Goal: Check status

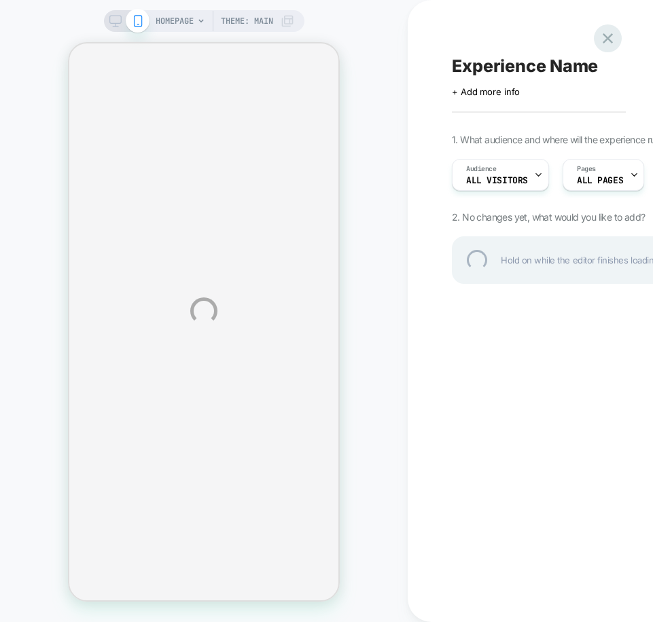
click at [561, 39] on div at bounding box center [608, 38] width 28 height 28
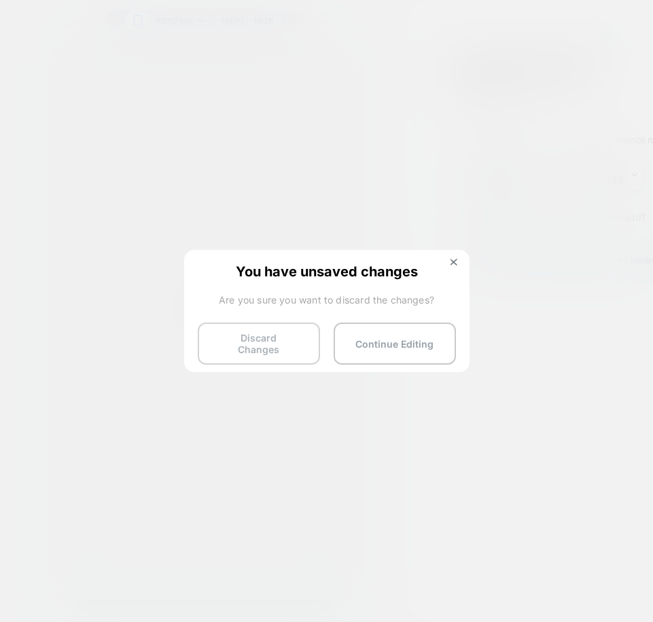
click at [251, 343] on button "Discard Changes" at bounding box center [259, 344] width 122 height 42
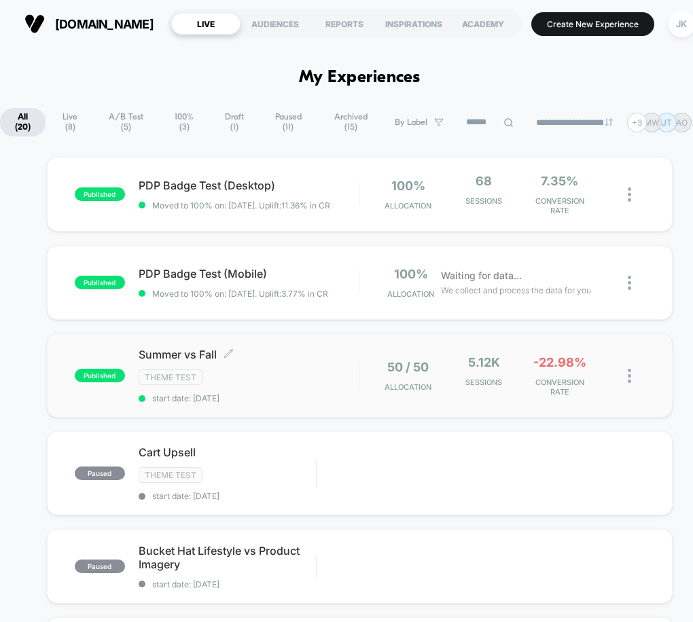
click at [154, 354] on span "Summer vs Fall Click to edit experience details" at bounding box center [249, 355] width 221 height 14
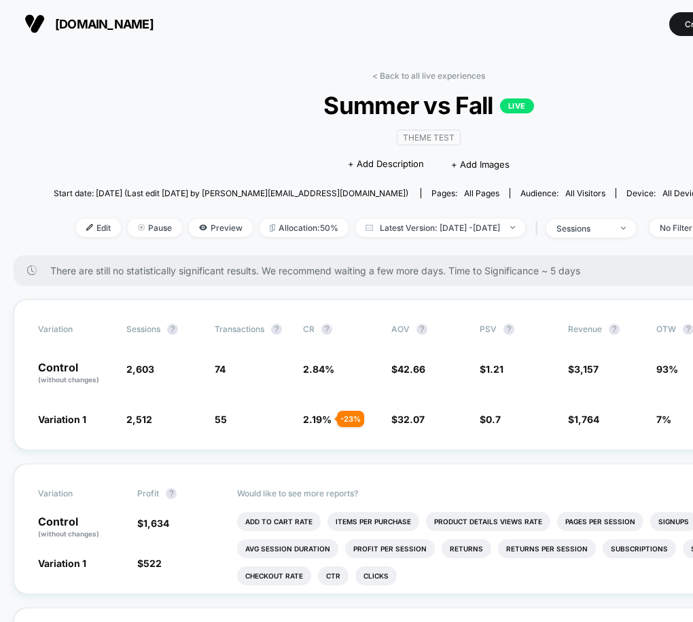
click at [374, 111] on span "Summer vs Fall LIVE" at bounding box center [428, 105] width 675 height 29
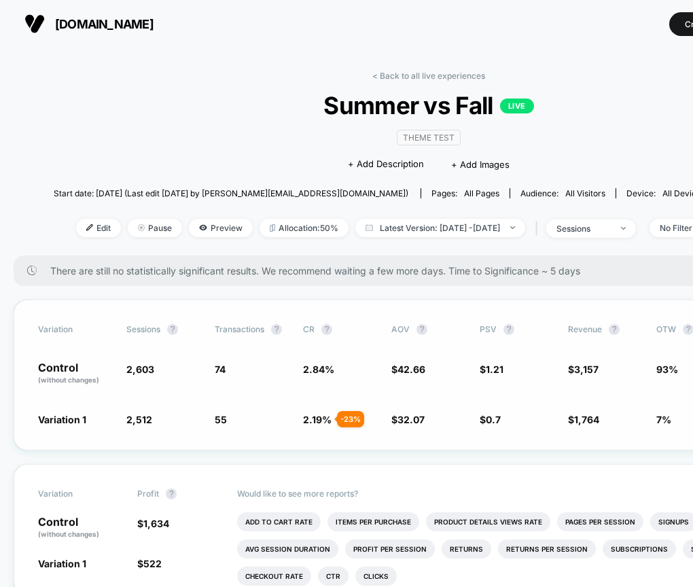
click at [135, 365] on span "2,603" at bounding box center [140, 369] width 28 height 12
click at [223, 366] on span "74" at bounding box center [220, 369] width 11 height 12
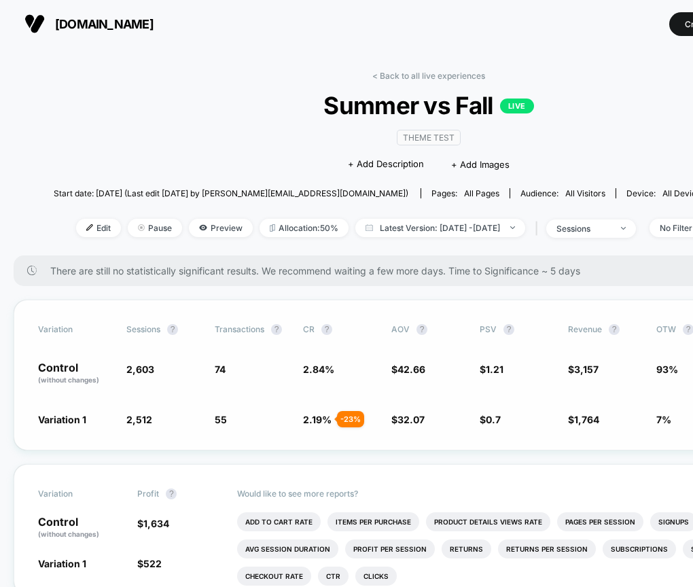
drag, startPoint x: 223, startPoint y: 366, endPoint x: 232, endPoint y: 366, distance: 8.8
click at [223, 366] on span "74" at bounding box center [220, 369] width 11 height 12
click at [308, 370] on span "2.84 %" at bounding box center [318, 369] width 31 height 12
click at [423, 370] on span "42.66" at bounding box center [411, 369] width 28 height 12
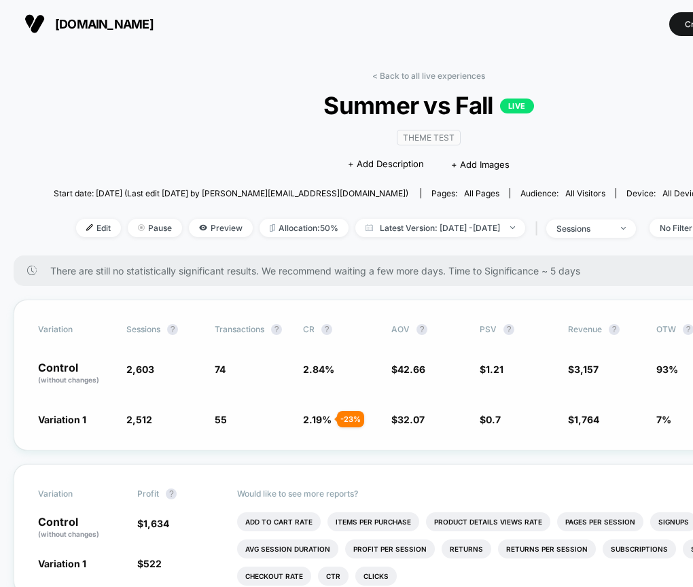
click at [423, 370] on span "42.66" at bounding box center [411, 369] width 28 height 12
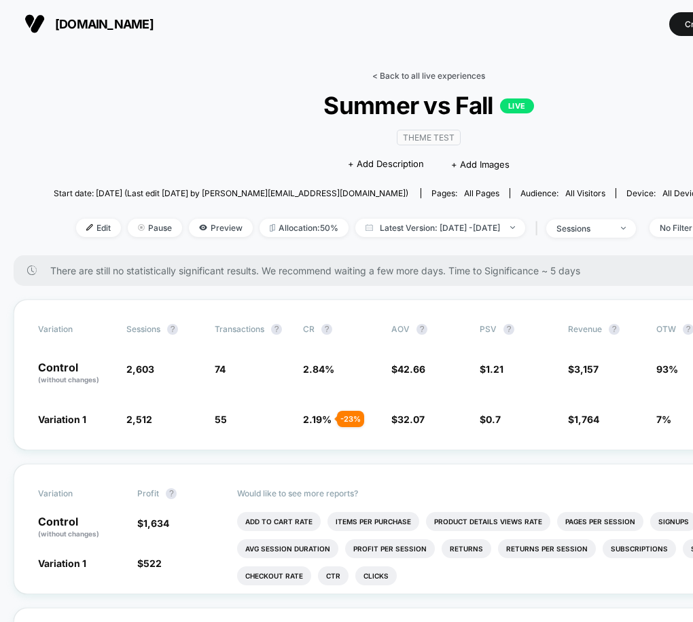
click at [414, 77] on link "< Back to all live experiences" at bounding box center [428, 76] width 113 height 10
